Goal: Navigation & Orientation: Find specific page/section

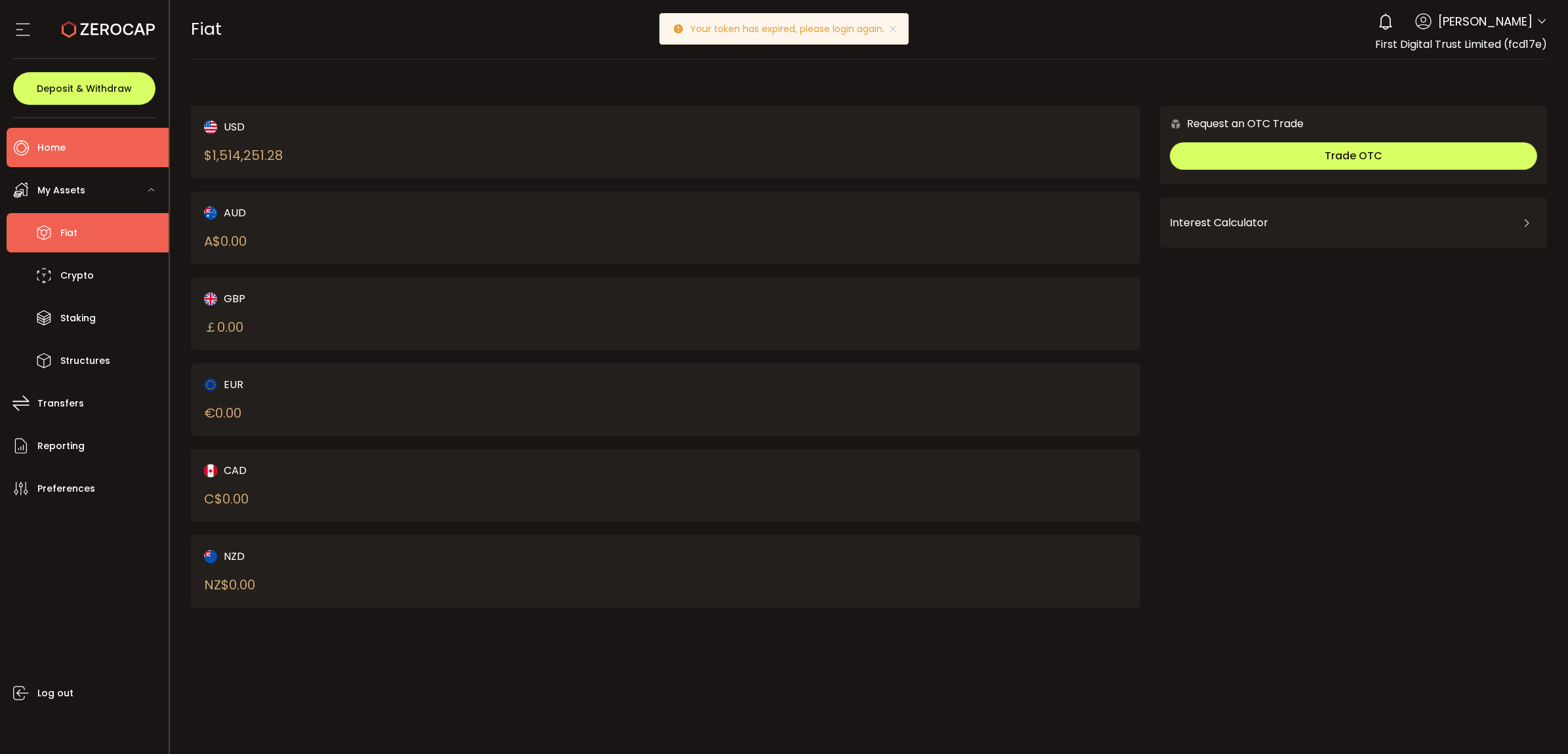
click at [61, 153] on span "Home" at bounding box center [51, 148] width 28 height 19
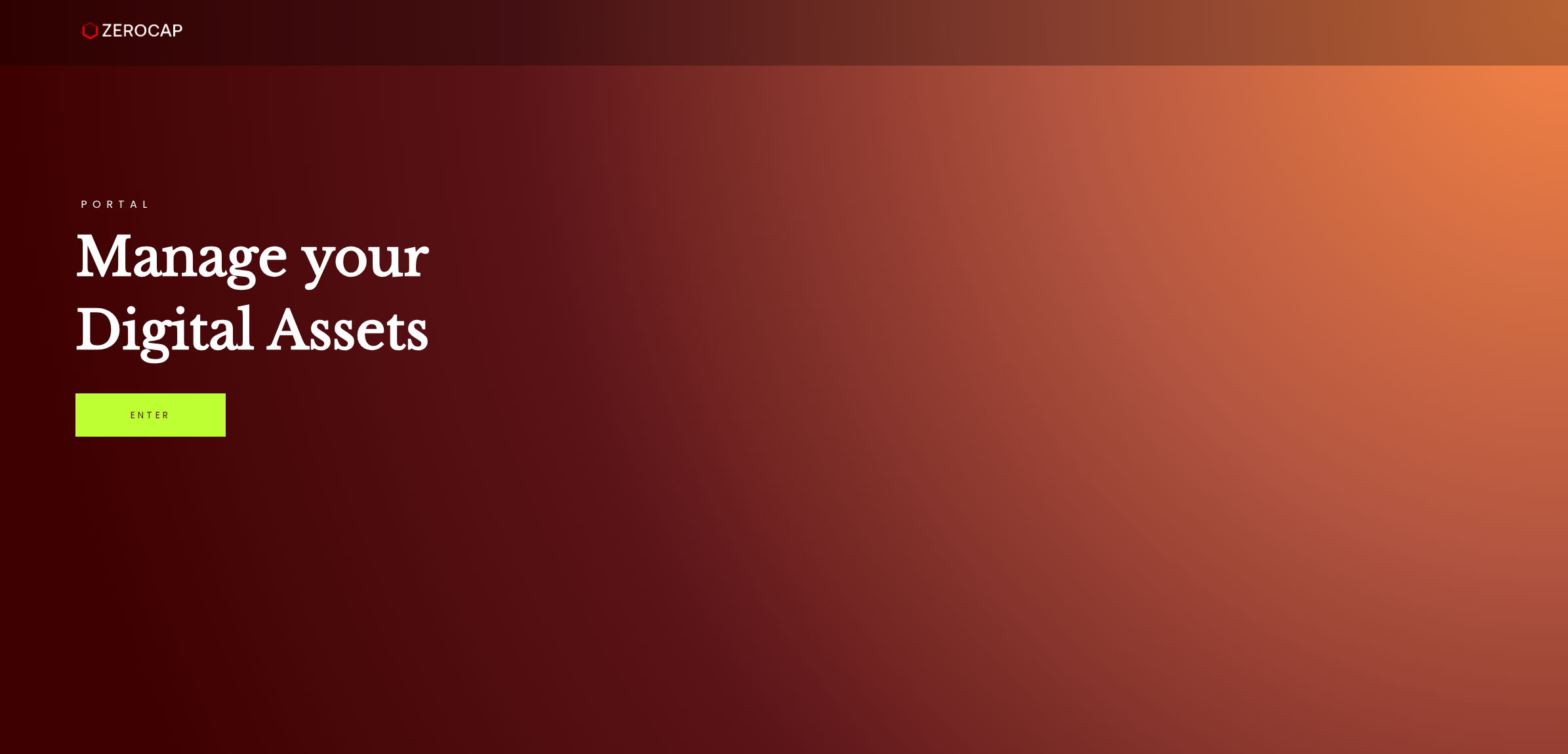
click at [131, 417] on link "Enter" at bounding box center [150, 415] width 150 height 44
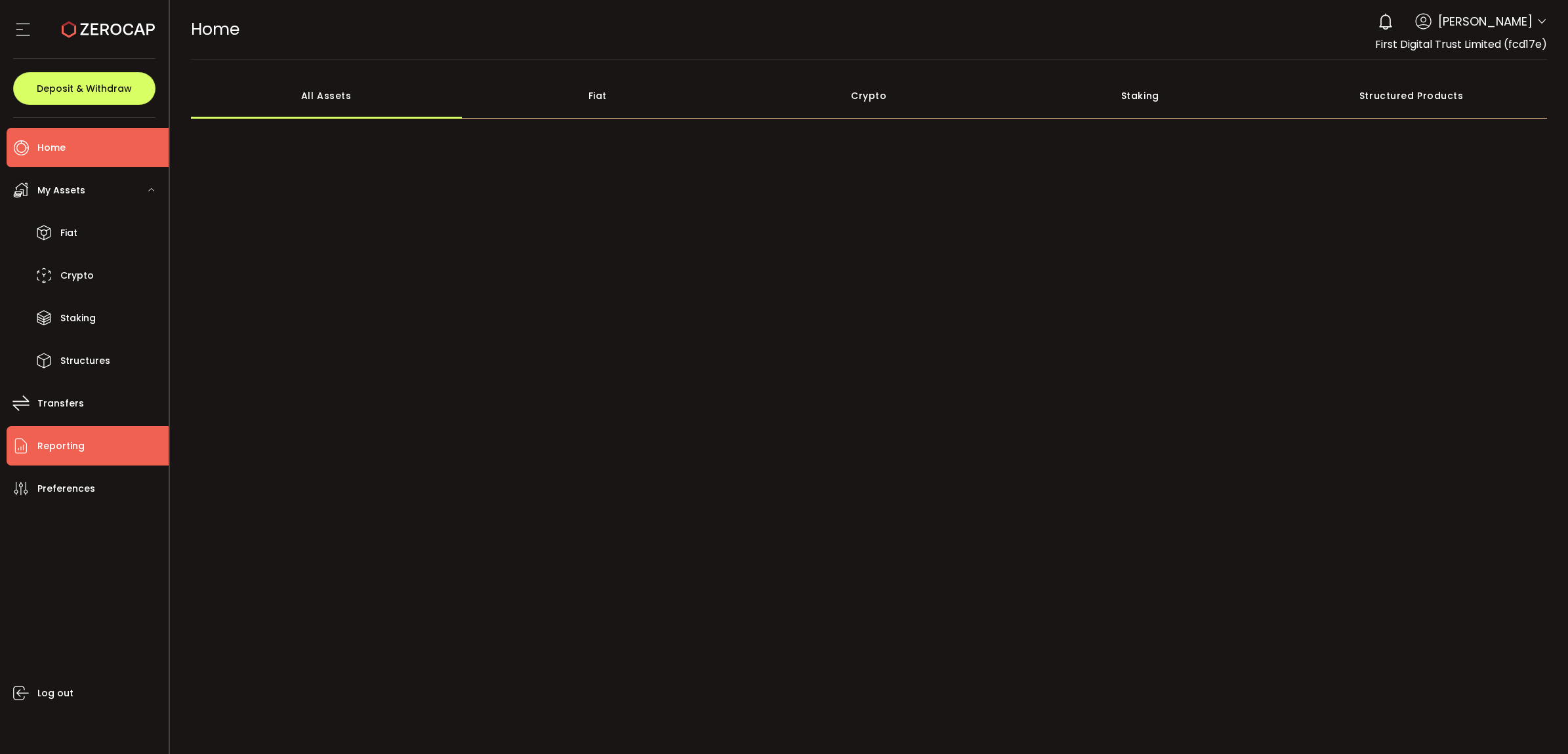
click at [70, 440] on span "Reporting" at bounding box center [61, 446] width 47 height 19
